Goal: Check status: Check status

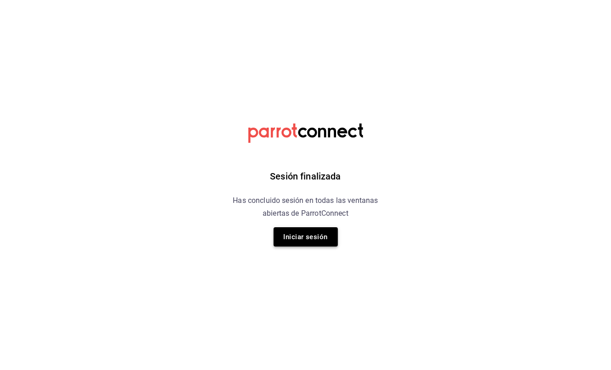
click at [322, 238] on button "Iniciar sesión" at bounding box center [305, 236] width 64 height 19
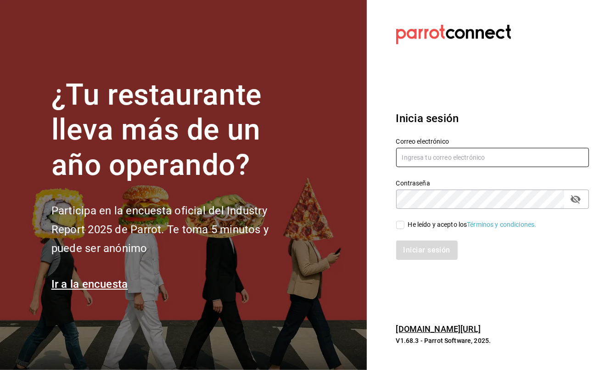
type input "javiersandovalm8@gmail.com"
click at [403, 223] on input "He leído y acepto los Términos y condiciones." at bounding box center [400, 225] width 8 height 8
checkbox input "true"
click at [452, 254] on button "Iniciar sesión" at bounding box center [427, 249] width 62 height 19
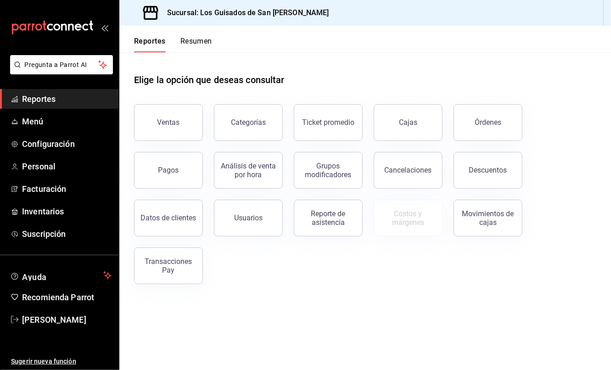
click at [188, 41] on button "Resumen" at bounding box center [196, 45] width 32 height 16
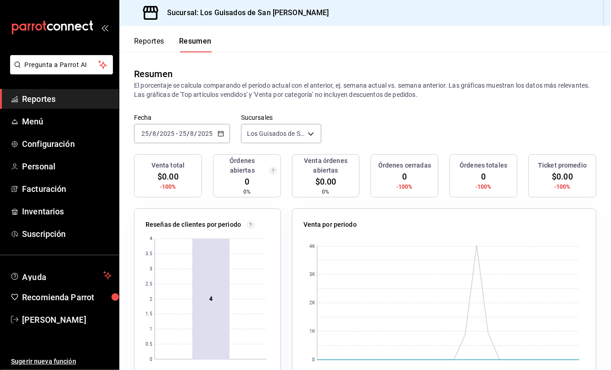
click at [158, 43] on button "Reportes" at bounding box center [149, 45] width 30 height 16
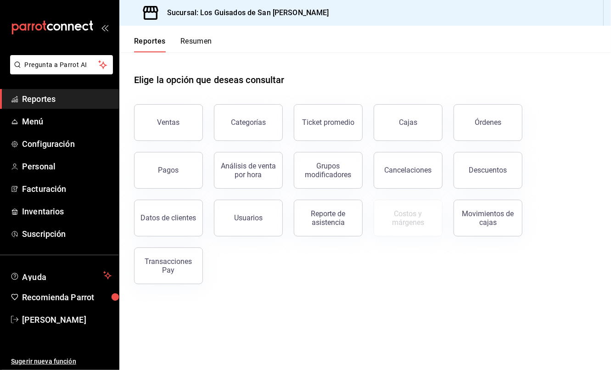
click at [195, 44] on button "Resumen" at bounding box center [196, 45] width 32 height 16
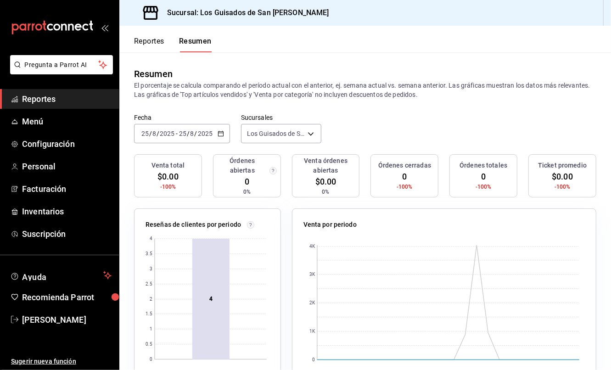
click at [198, 137] on input "2025" at bounding box center [205, 133] width 16 height 7
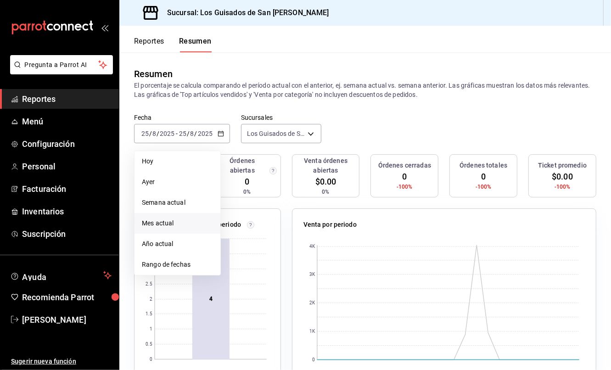
click at [183, 228] on span "Mes actual" at bounding box center [177, 223] width 71 height 10
